Goal: Task Accomplishment & Management: Complete application form

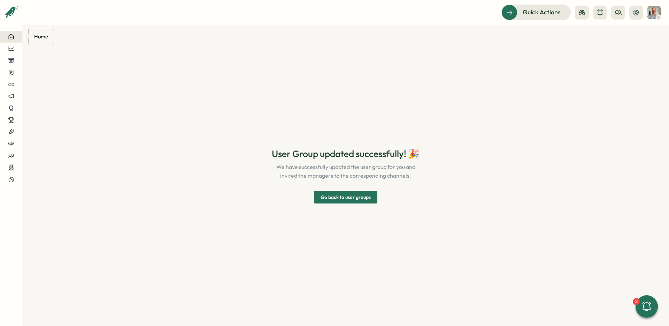
click at [17, 39] on button at bounding box center [11, 37] width 22 height 12
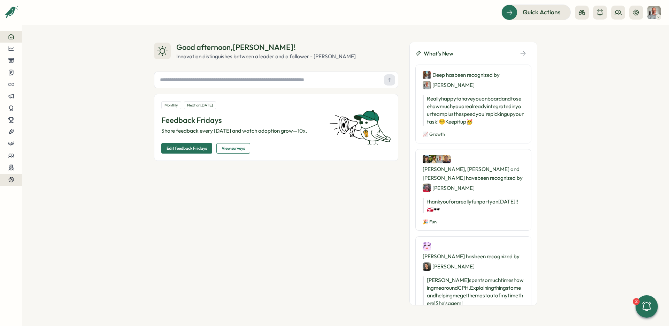
click at [9, 183] on button at bounding box center [11, 180] width 22 height 12
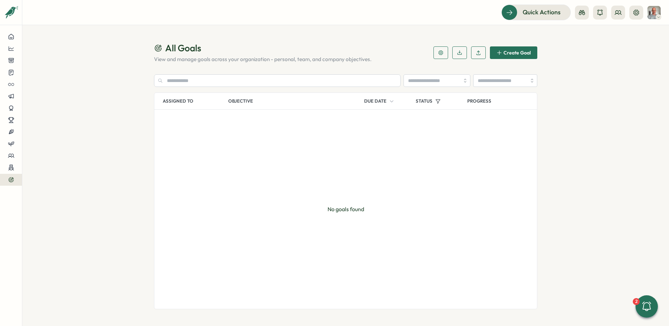
click at [506, 54] on span "Create Goal" at bounding box center [517, 52] width 27 height 5
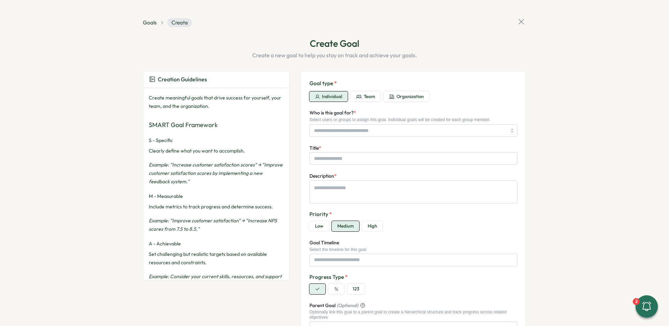
click at [411, 97] on span "Organization" at bounding box center [410, 96] width 27 height 6
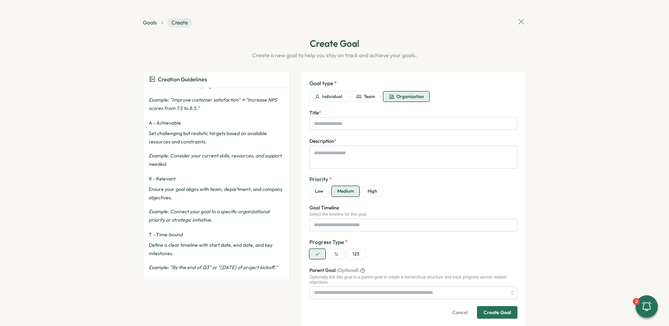
scroll to position [32, 0]
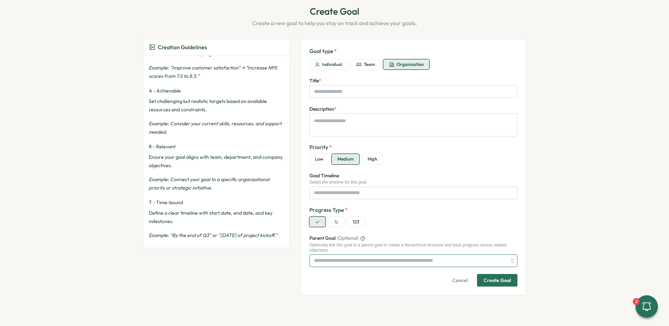
click at [432, 260] on input "Parent Goal (Optional)" at bounding box center [414, 260] width 208 height 13
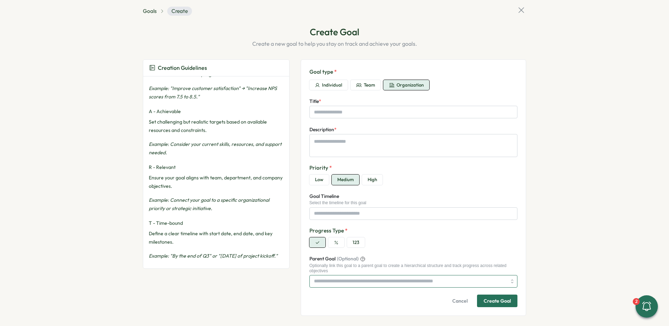
scroll to position [0, 0]
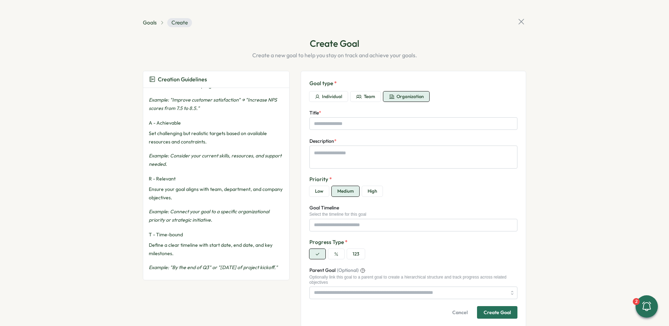
click at [360, 97] on button "Team" at bounding box center [366, 96] width 30 height 10
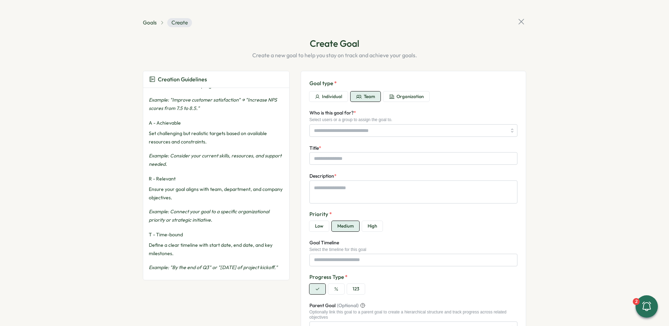
click at [330, 98] on span "Individual" at bounding box center [332, 96] width 20 height 6
click at [417, 99] on span "Organization" at bounding box center [410, 96] width 27 height 6
type textarea "*"
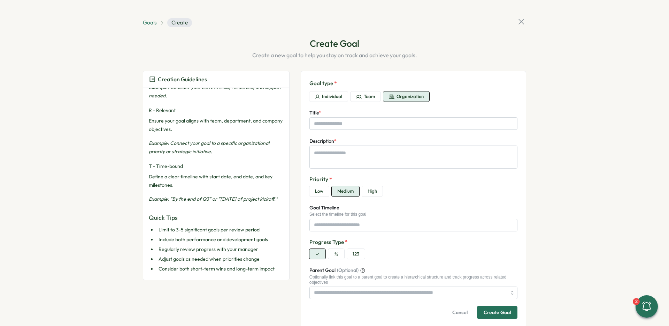
click at [151, 24] on span "Goals" at bounding box center [150, 23] width 14 height 8
